Goal: Check status: Check status

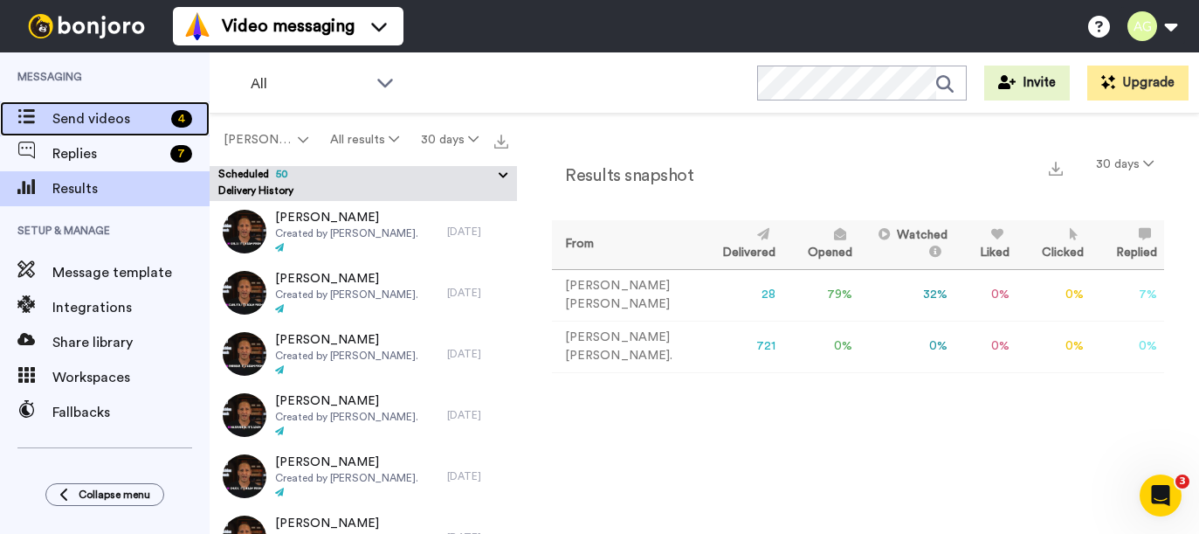
click at [134, 127] on span "Send videos" at bounding box center [108, 118] width 112 height 21
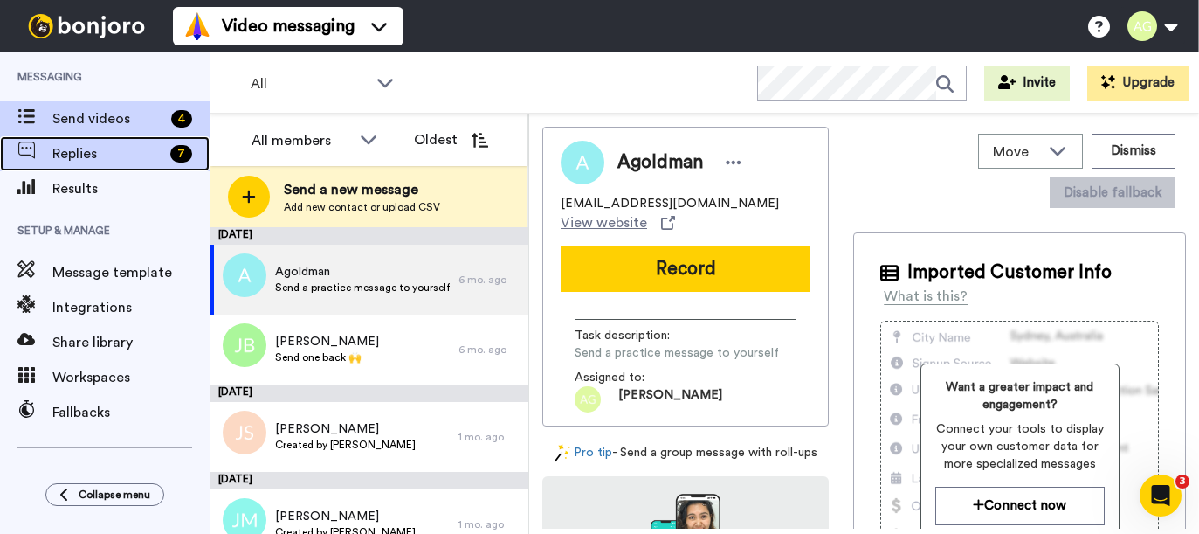
click at [127, 145] on span "Replies" at bounding box center [107, 153] width 111 height 21
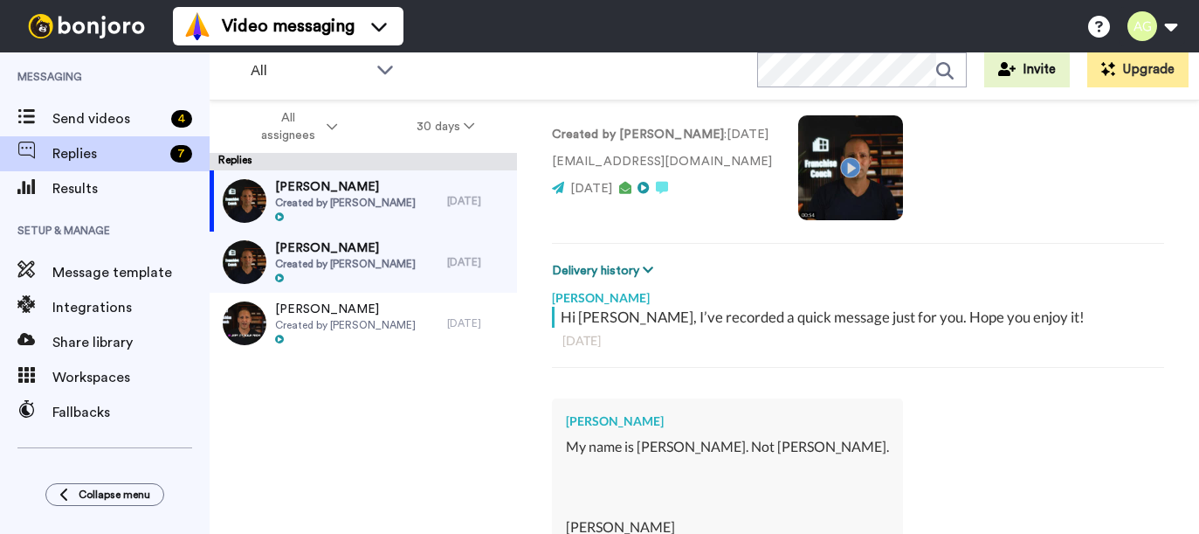
scroll to position [117, 0]
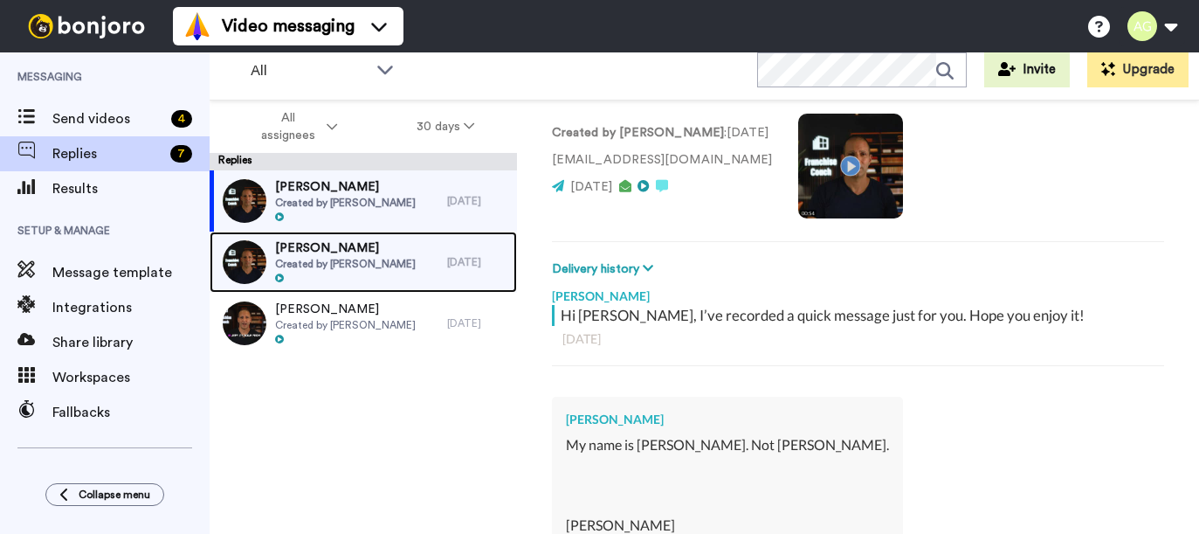
click at [343, 262] on span "Created by [PERSON_NAME]" at bounding box center [345, 264] width 141 height 14
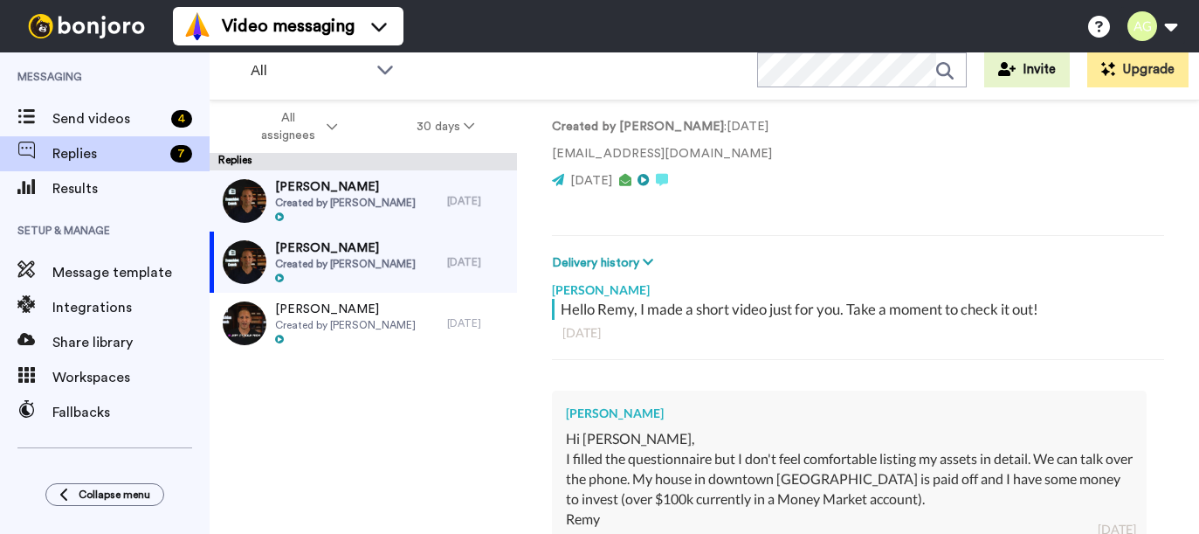
scroll to position [131, 0]
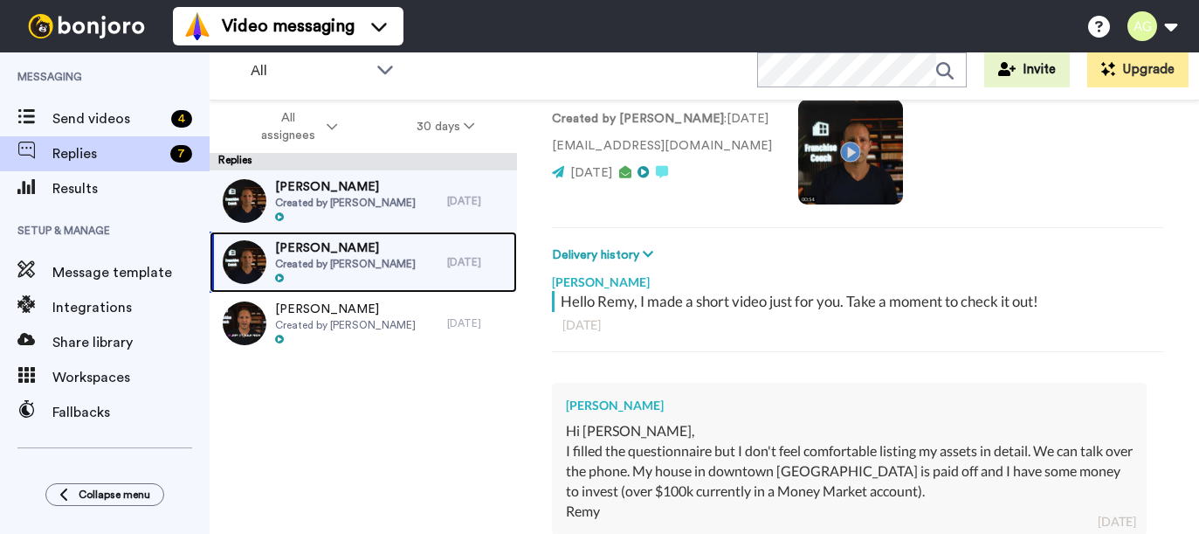
click at [423, 251] on div "Remy Kachadourian Created by Adam Goldman" at bounding box center [329, 261] width 238 height 61
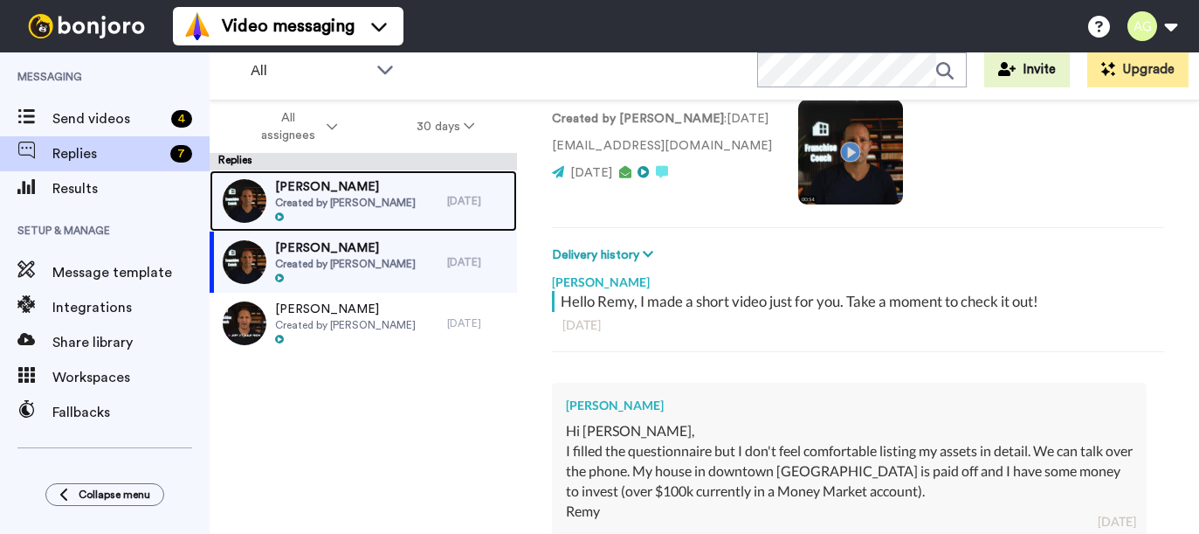
click at [426, 196] on div "John Eason Created by Adam Goldman" at bounding box center [329, 200] width 238 height 61
type textarea "x"
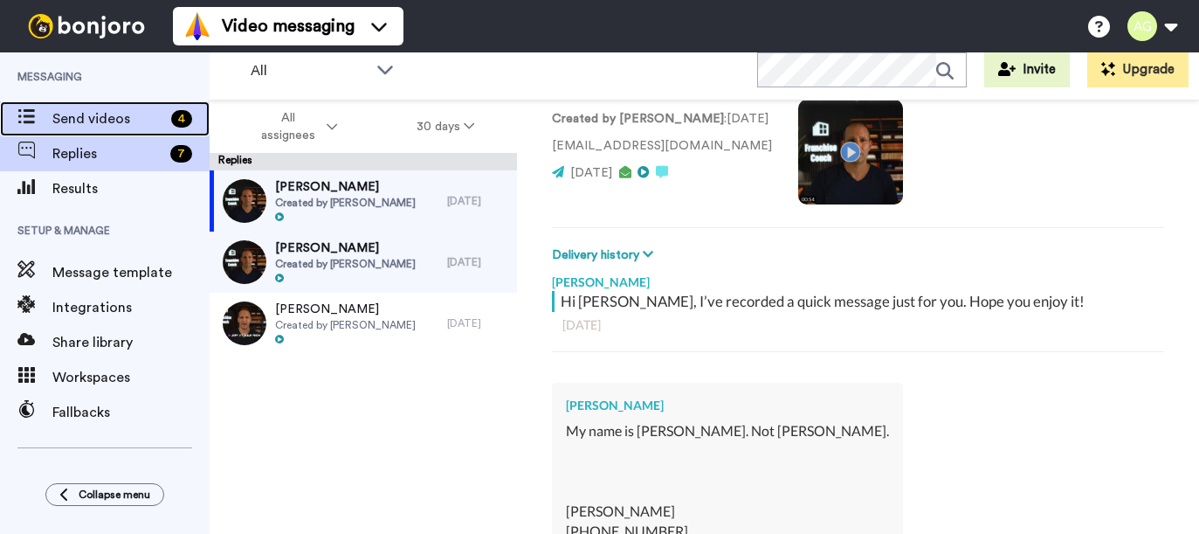
click at [70, 119] on span "Send videos" at bounding box center [108, 118] width 112 height 21
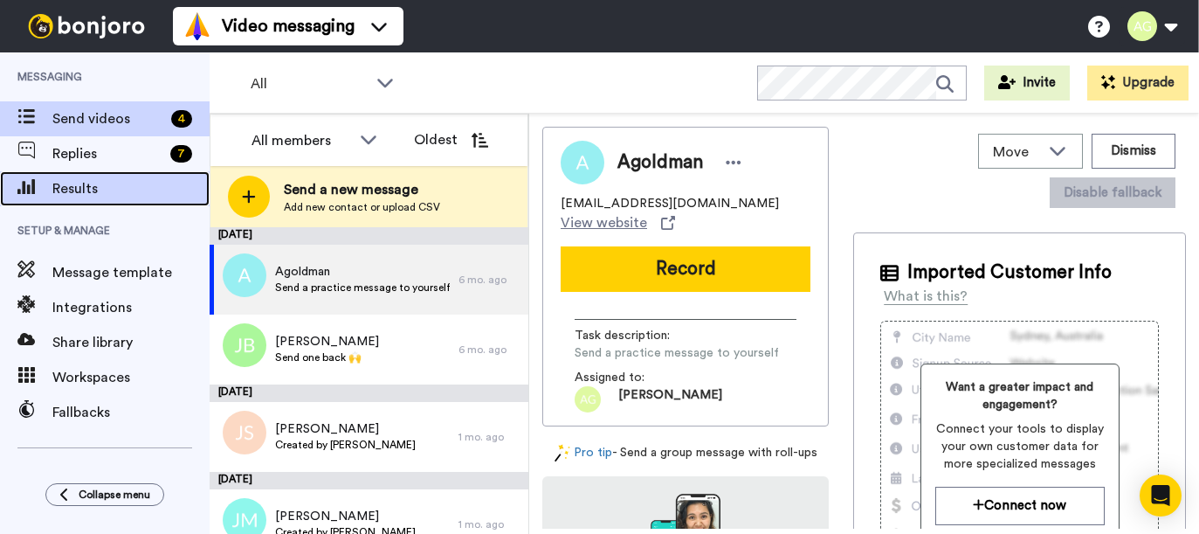
click at [50, 187] on span at bounding box center [26, 188] width 52 height 17
click at [86, 189] on span "Results" at bounding box center [130, 188] width 157 height 21
click at [86, 188] on span "Results" at bounding box center [130, 188] width 157 height 21
